Goal: Navigation & Orientation: Find specific page/section

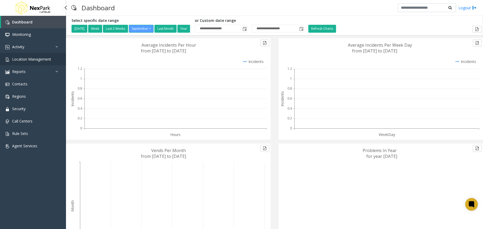
click at [60, 63] on link "Location Management" at bounding box center [33, 59] width 66 height 12
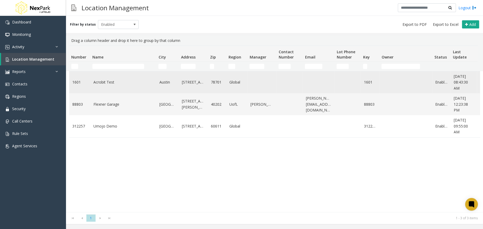
click at [111, 82] on link "Acrobit Test" at bounding box center [123, 82] width 60 height 6
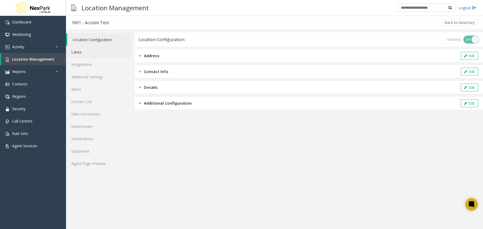
drag, startPoint x: 122, startPoint y: 53, endPoint x: 127, endPoint y: 51, distance: 5.4
click at [122, 53] on link "Lanes" at bounding box center [99, 52] width 66 height 12
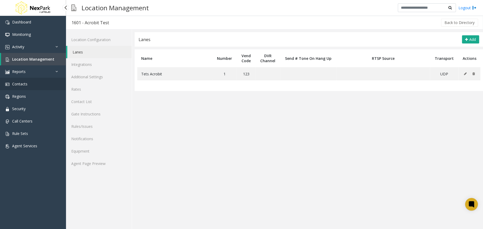
click at [48, 86] on link "Contacts" at bounding box center [33, 84] width 66 height 12
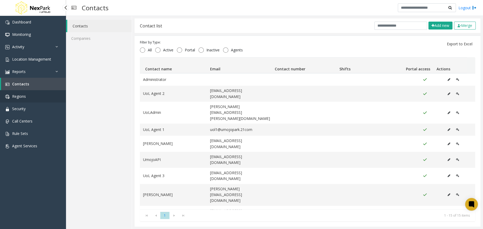
click at [39, 100] on link "Regions" at bounding box center [33, 96] width 66 height 12
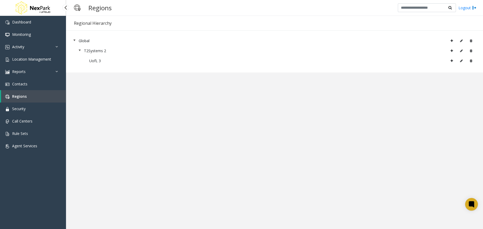
click at [126, 100] on app-regions "Regional Hierarchy Global T2Systems 2 UofL 3 × Cancel Save" at bounding box center [274, 123] width 417 height 214
